Goal: Use online tool/utility: Use online tool/utility

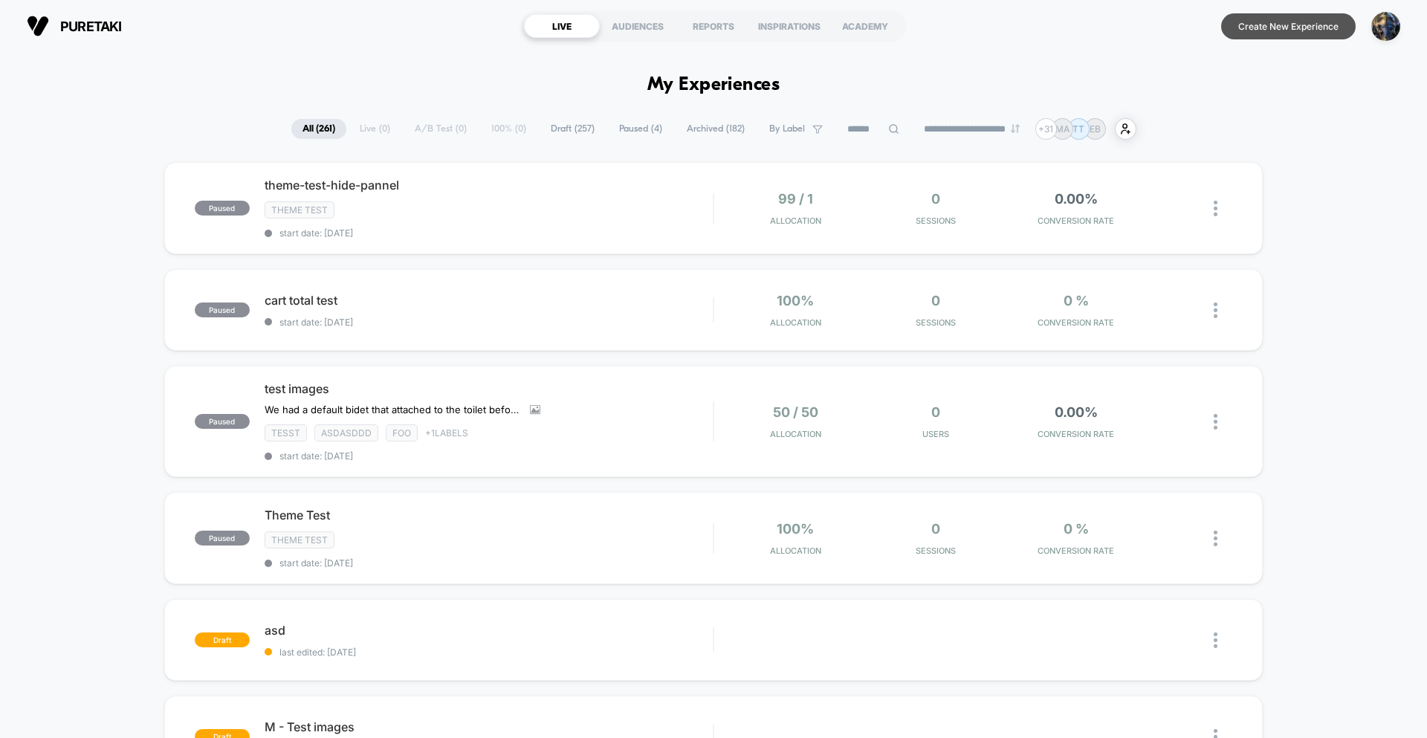
click at [1271, 31] on button "Create New Experience" at bounding box center [1288, 26] width 135 height 26
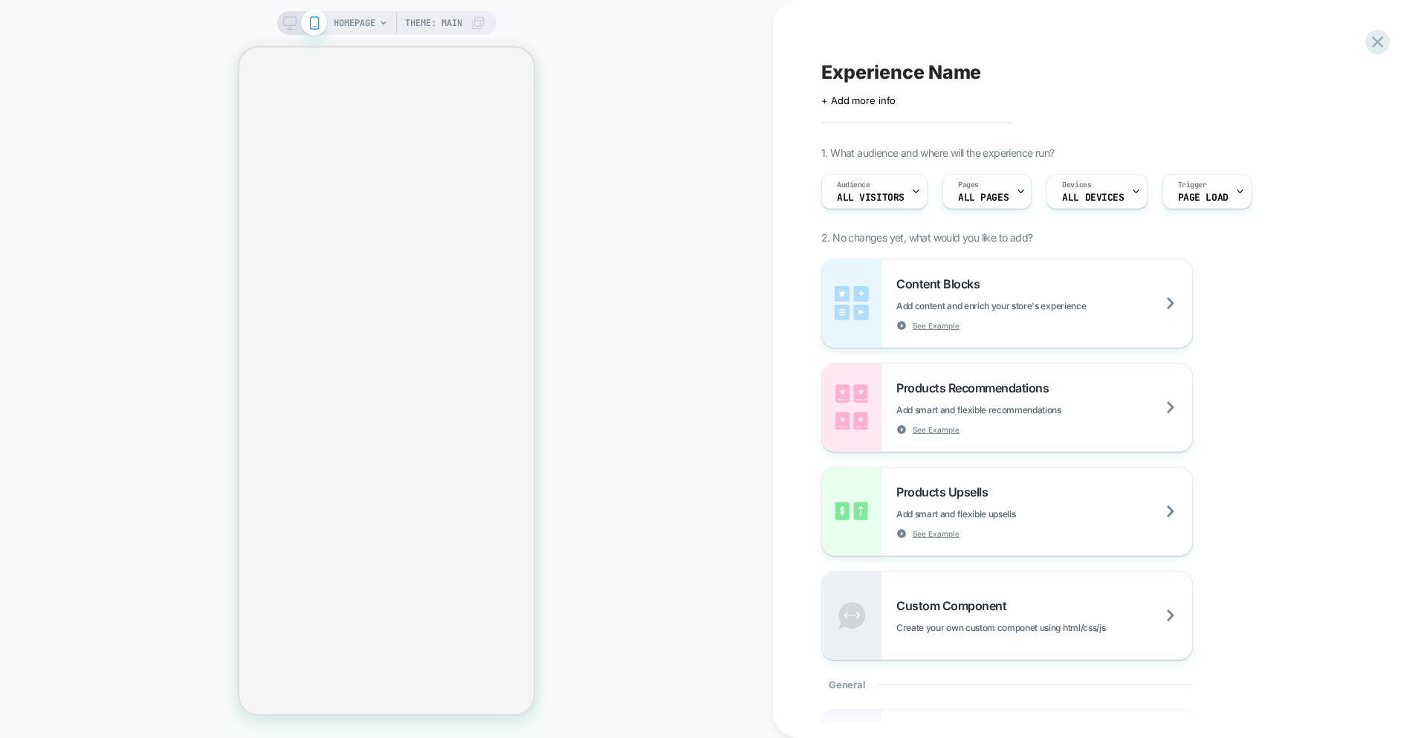
click at [644, 160] on div "HOMEPAGE Theme: MAIN" at bounding box center [386, 369] width 773 height 708
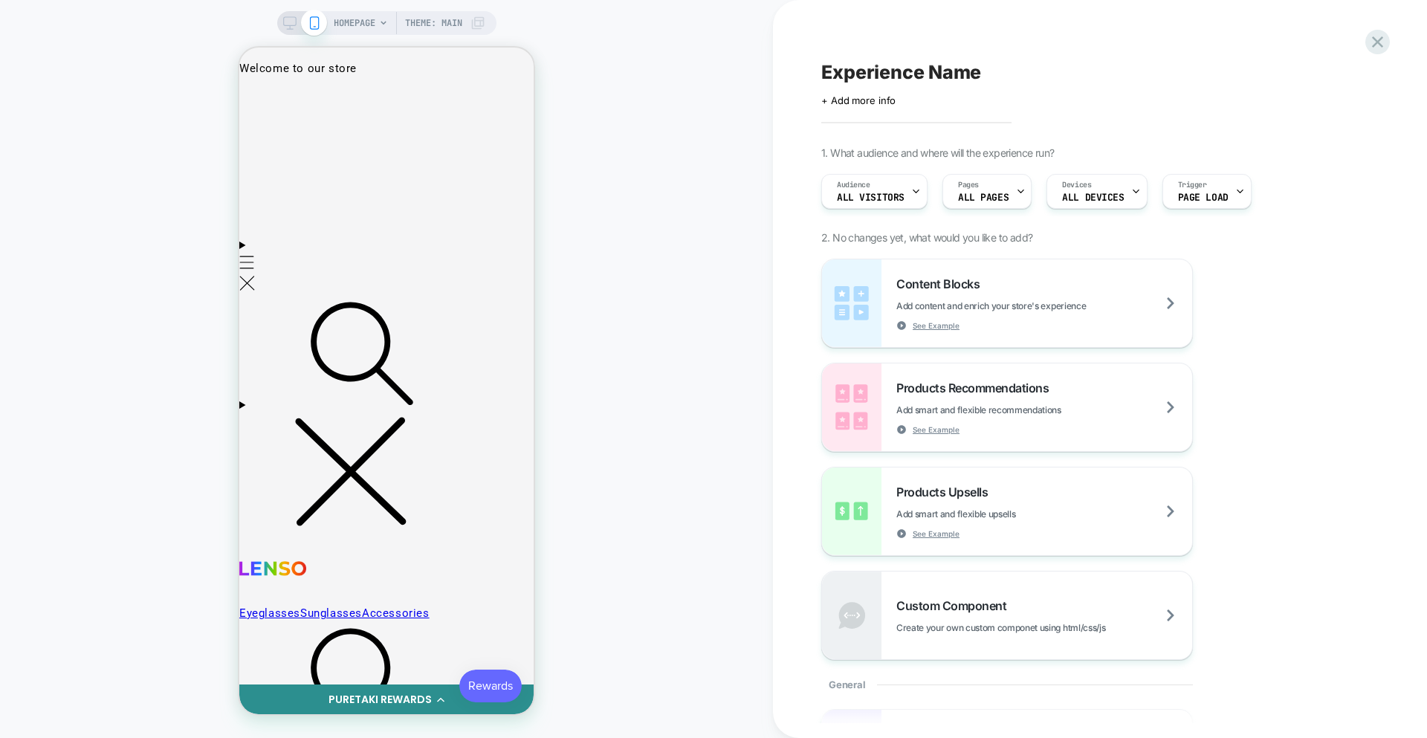
click at [682, 524] on div "HOMEPAGE Theme: MAIN" at bounding box center [386, 369] width 773 height 708
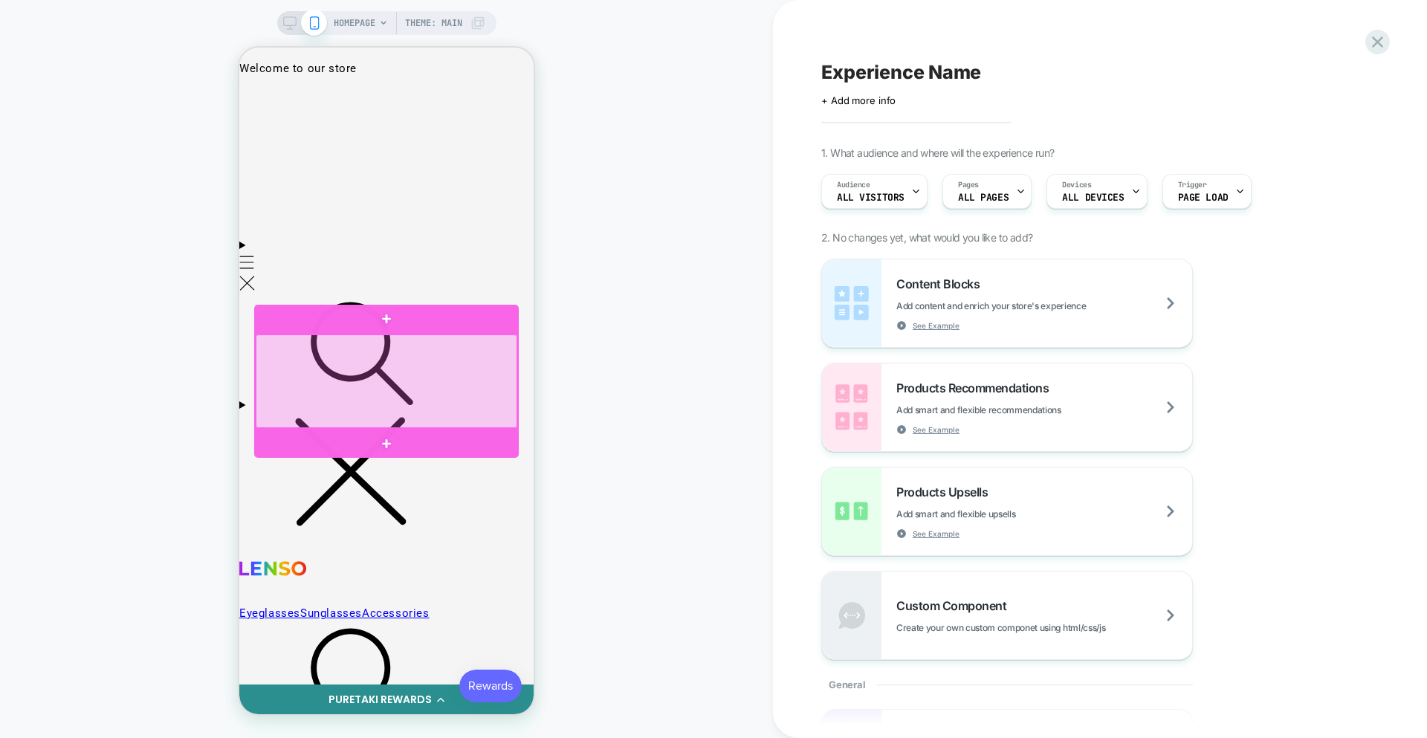
click at [360, 349] on div at bounding box center [387, 382] width 262 height 94
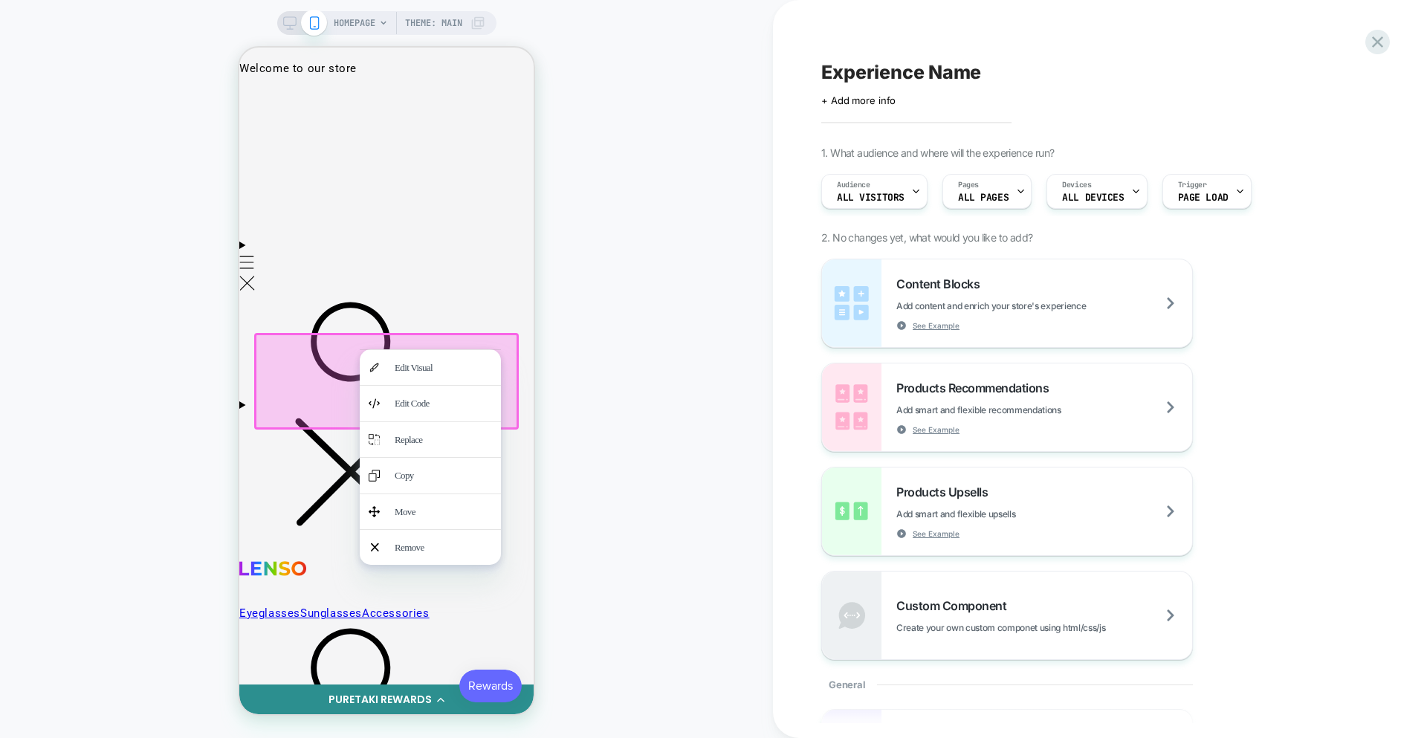
click at [653, 320] on div "HOMEPAGE Theme: MAIN" at bounding box center [386, 369] width 773 height 708
drag, startPoint x: 731, startPoint y: 247, endPoint x: 705, endPoint y: 242, distance: 27.3
click at [732, 245] on div "HOMEPAGE Theme: MAIN" at bounding box center [386, 369] width 773 height 708
click at [223, 407] on div "HOMEPAGE Theme: MAIN" at bounding box center [386, 369] width 773 height 708
click at [298, 380] on div at bounding box center [386, 381] width 265 height 97
